Goal: Transaction & Acquisition: Subscribe to service/newsletter

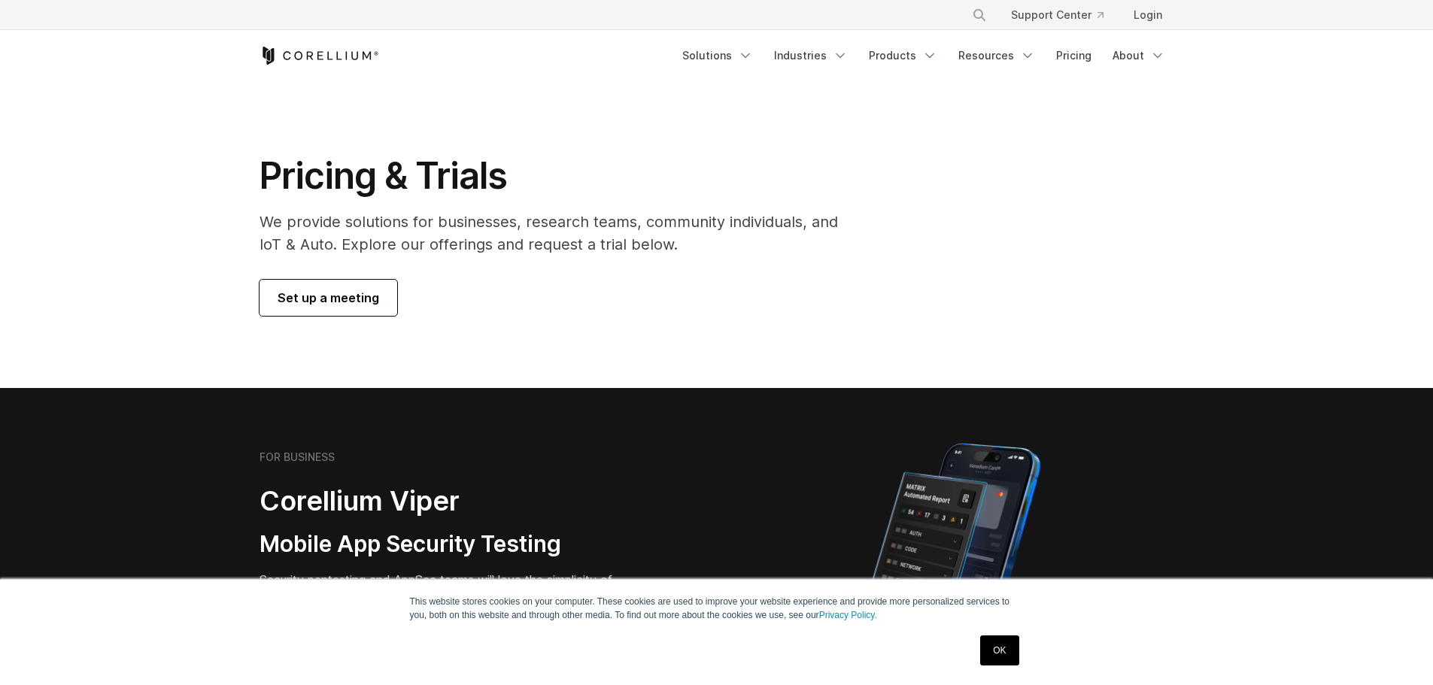
click at [296, 54] on icon "Corellium Home" at bounding box center [320, 56] width 120 height 18
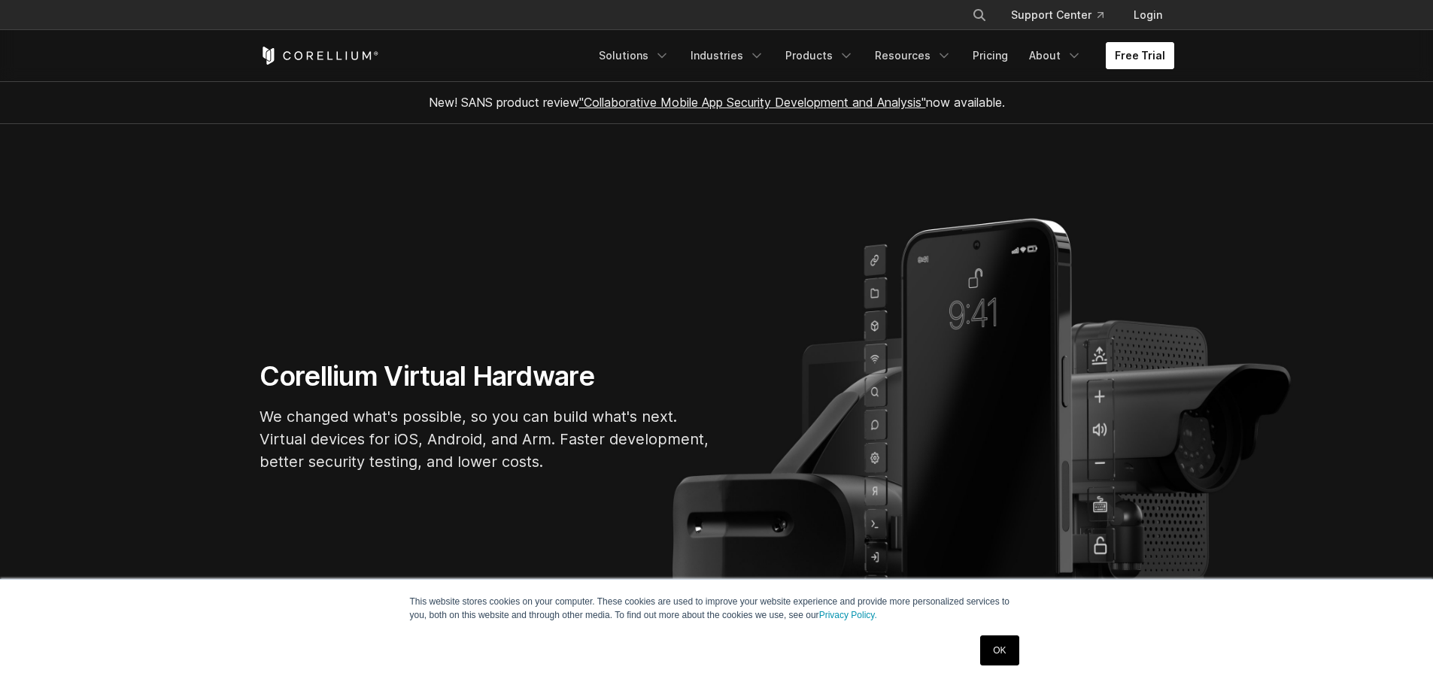
click at [1150, 50] on link "Free Trial" at bounding box center [1140, 55] width 68 height 27
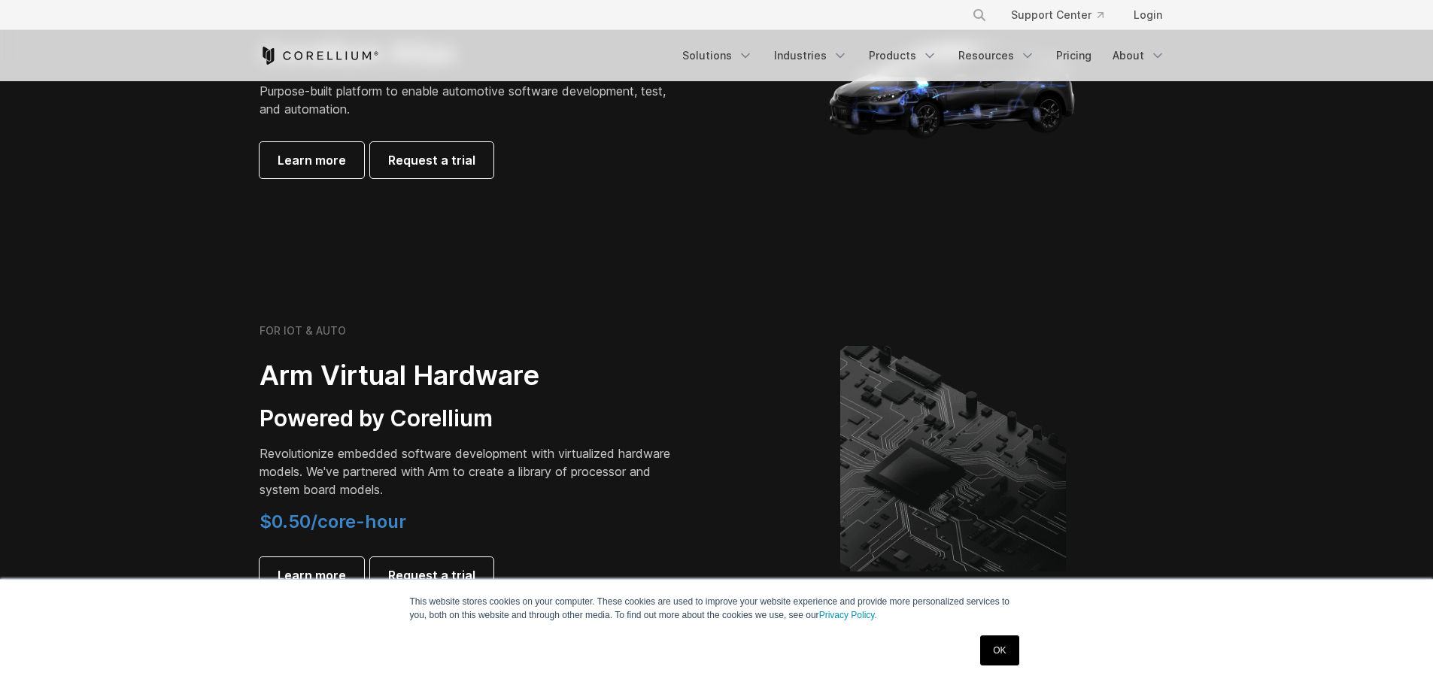
scroll to position [1552, 0]
